Goal: Information Seeking & Learning: Learn about a topic

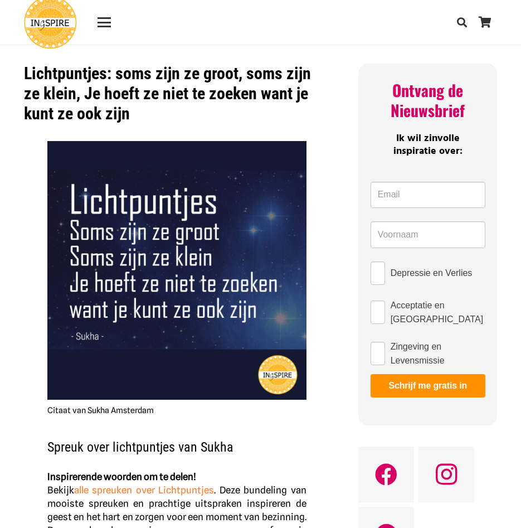
click at [138, 485] on link "alle spreuken over Lichtpuntjes" at bounding box center [144, 490] width 140 height 11
click at [149, 490] on link "alle spreuken over Lichtpuntjes" at bounding box center [144, 490] width 140 height 11
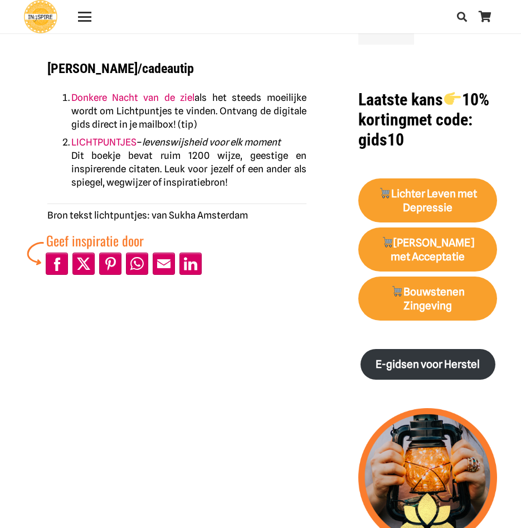
scroll to position [525, 0]
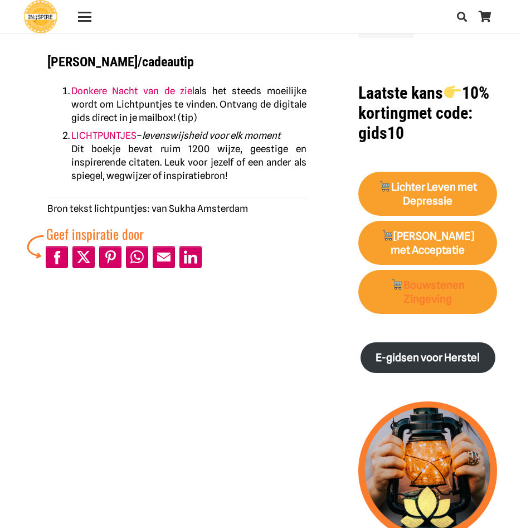
click at [438, 288] on link "Bouwstenen Zingeving" at bounding box center [428, 292] width 139 height 45
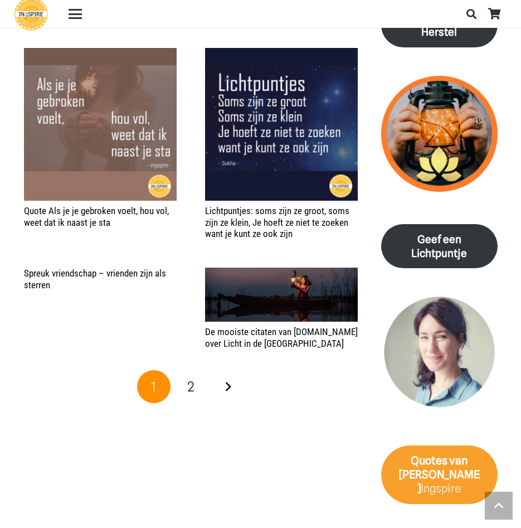
scroll to position [1373, 0]
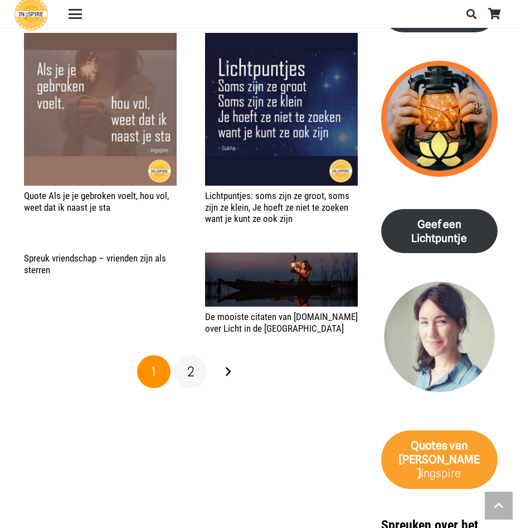
click at [187, 364] on span "2" at bounding box center [190, 372] width 7 height 16
